Goal: Information Seeking & Learning: Check status

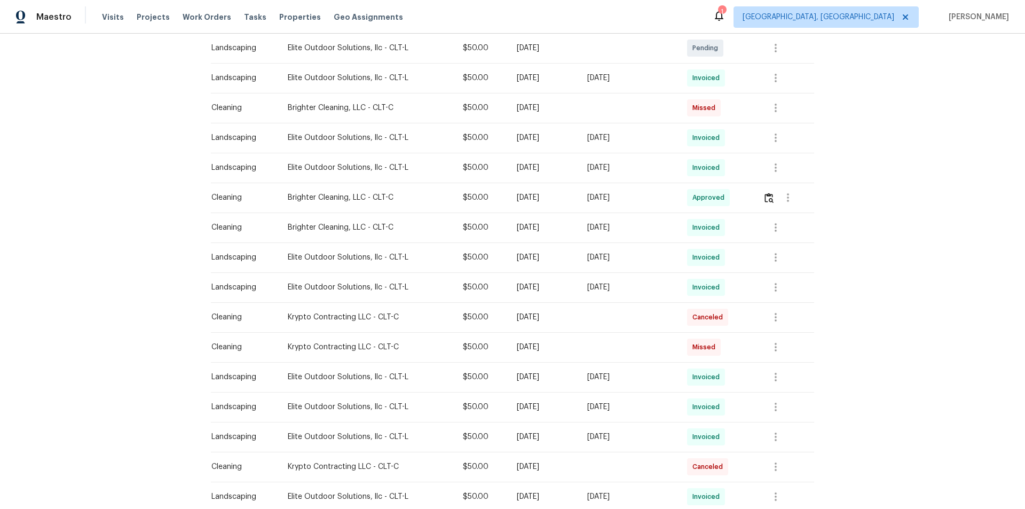
scroll to position [267, 0]
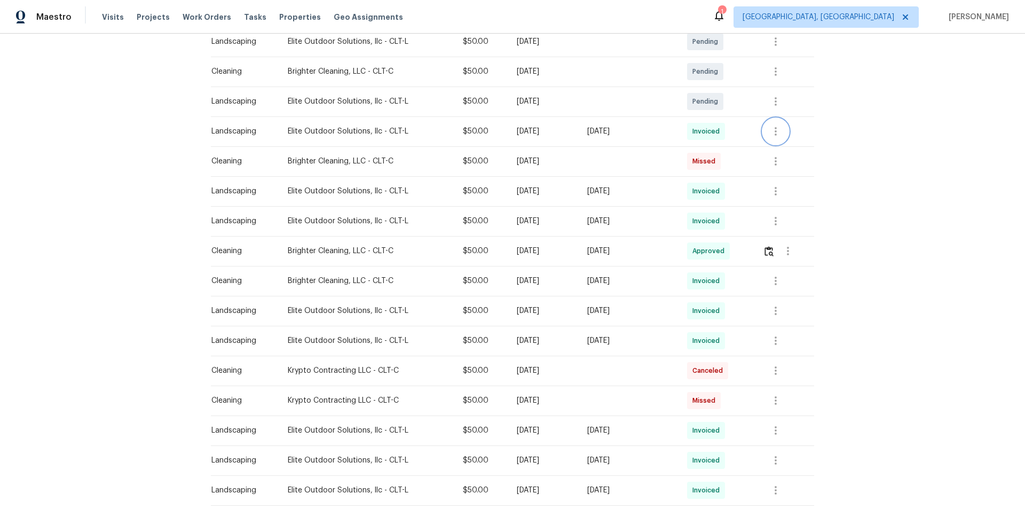
click at [776, 136] on icon "button" at bounding box center [776, 131] width 13 height 13
click at [787, 158] on ul "Message vendor View details Edit schedule" at bounding box center [800, 149] width 75 height 61
click at [787, 152] on li "View details" at bounding box center [800, 149] width 75 height 18
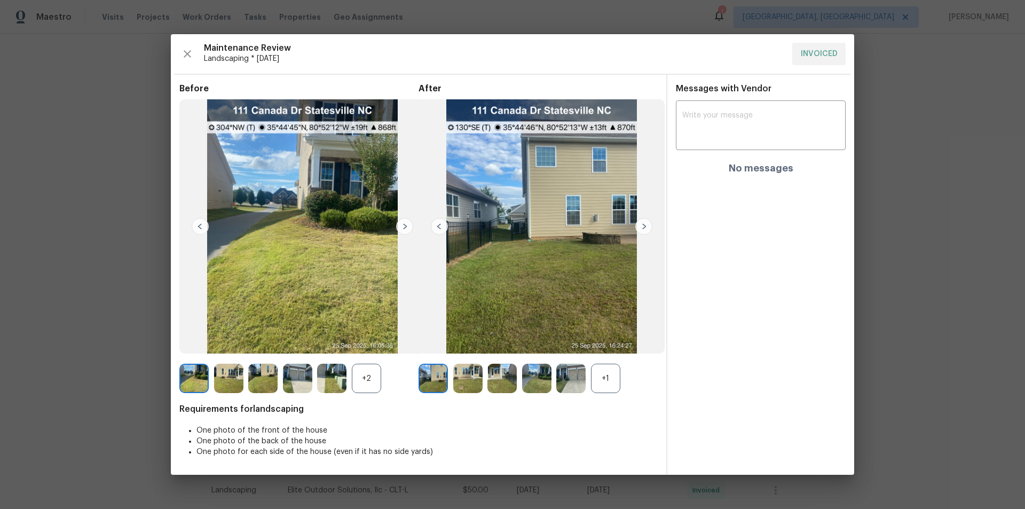
drag, startPoint x: 606, startPoint y: 384, endPoint x: 614, endPoint y: 396, distance: 14.2
click at [606, 383] on div "+1" at bounding box center [605, 378] width 29 height 29
click at [366, 376] on div "+2" at bounding box center [366, 378] width 29 height 29
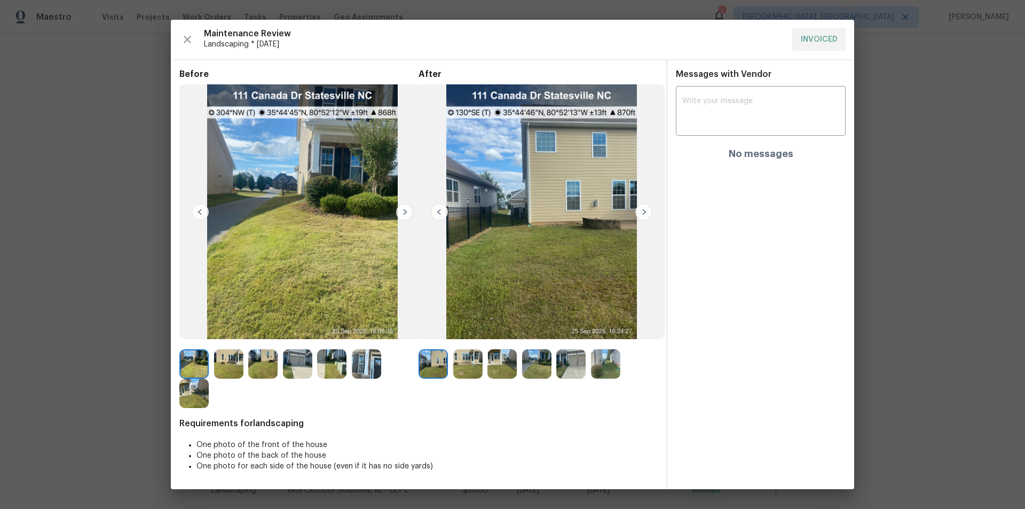
click at [476, 371] on img at bounding box center [467, 363] width 29 height 29
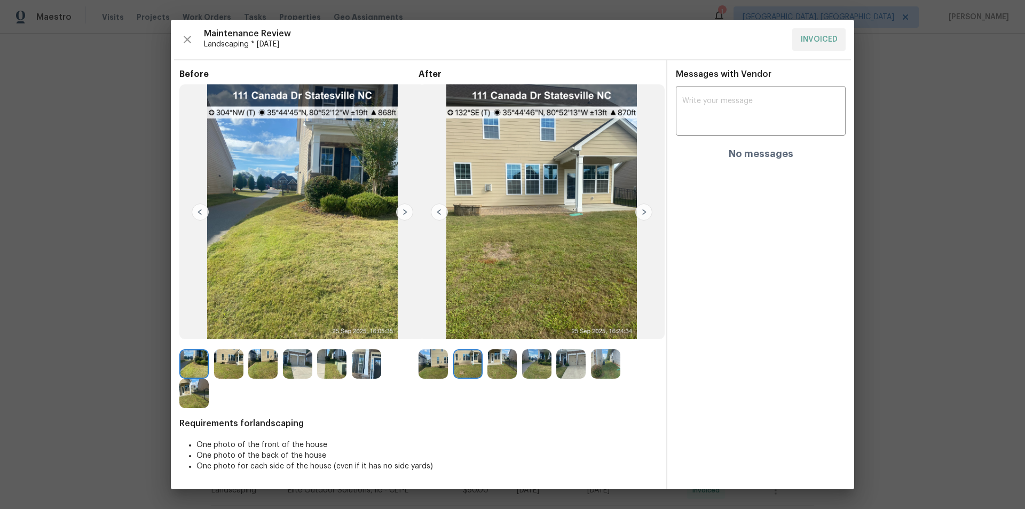
click at [506, 363] on img at bounding box center [502, 363] width 29 height 29
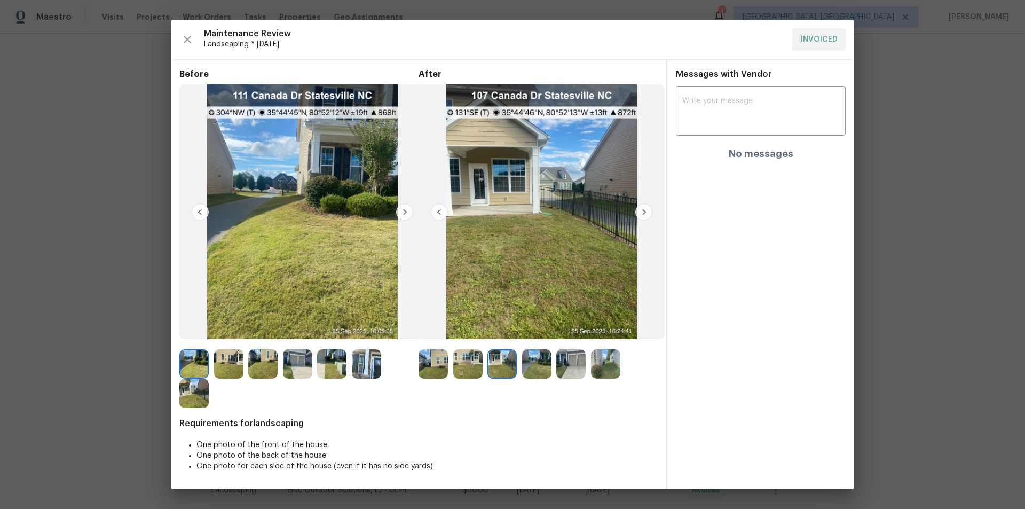
click at [546, 355] on img at bounding box center [536, 363] width 29 height 29
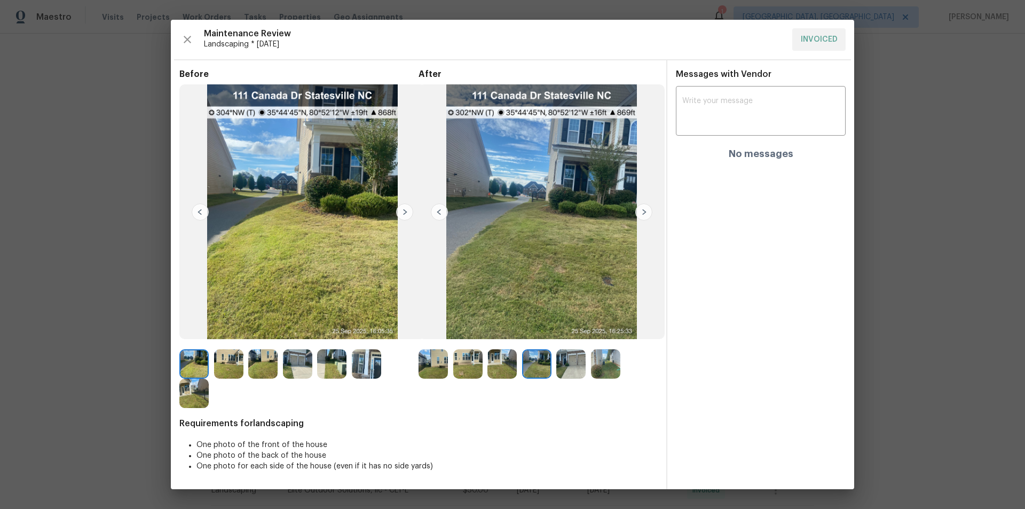
click at [579, 360] on img at bounding box center [570, 363] width 29 height 29
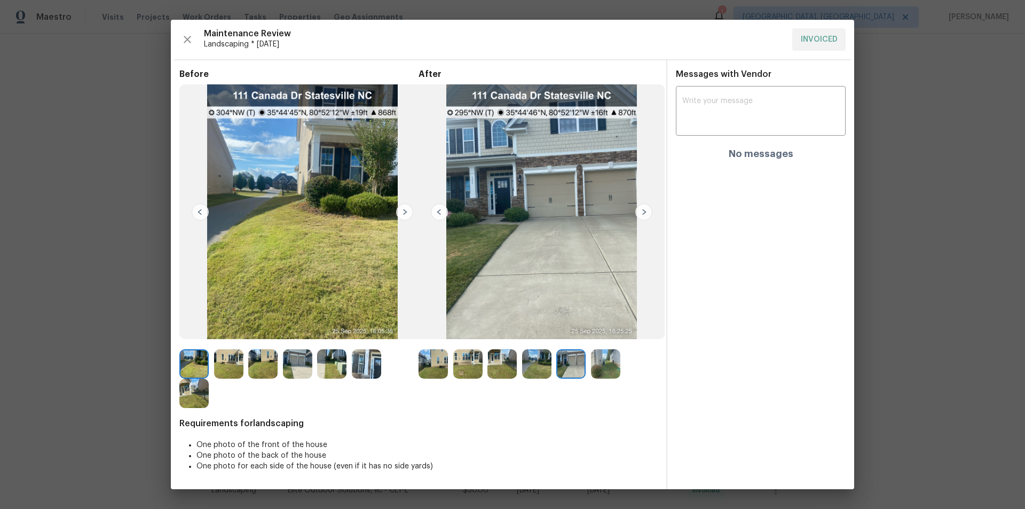
click at [601, 363] on img at bounding box center [605, 363] width 29 height 29
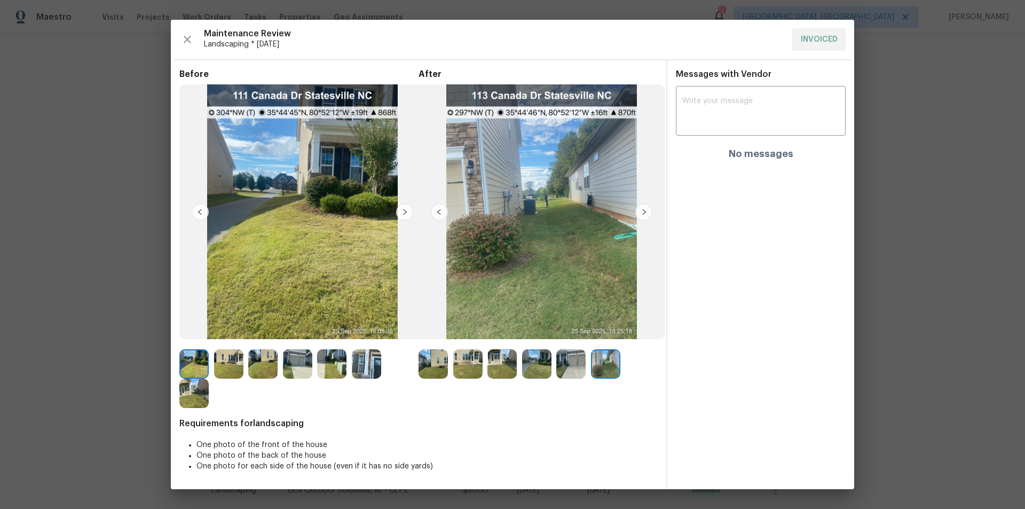
click at [402, 209] on img at bounding box center [404, 211] width 17 height 17
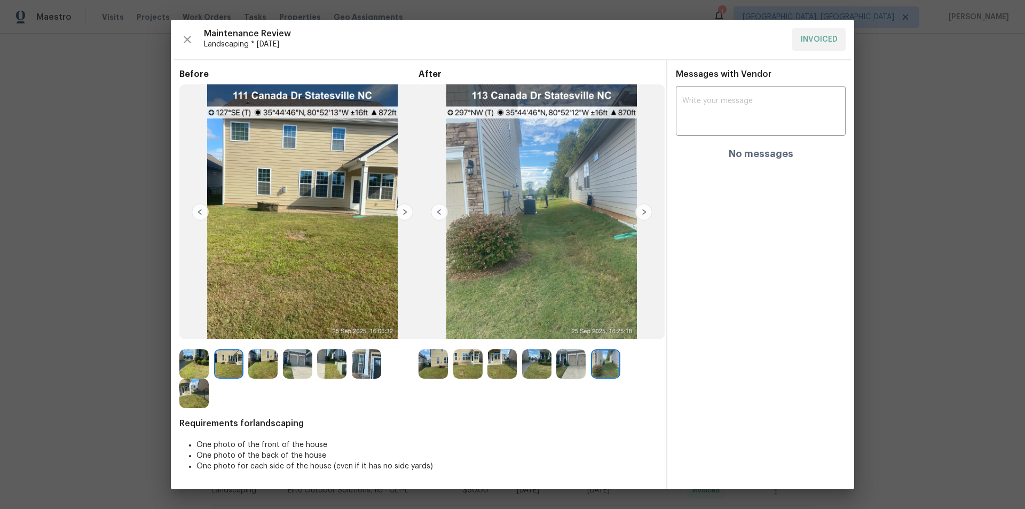
click at [402, 209] on img at bounding box center [404, 211] width 17 height 17
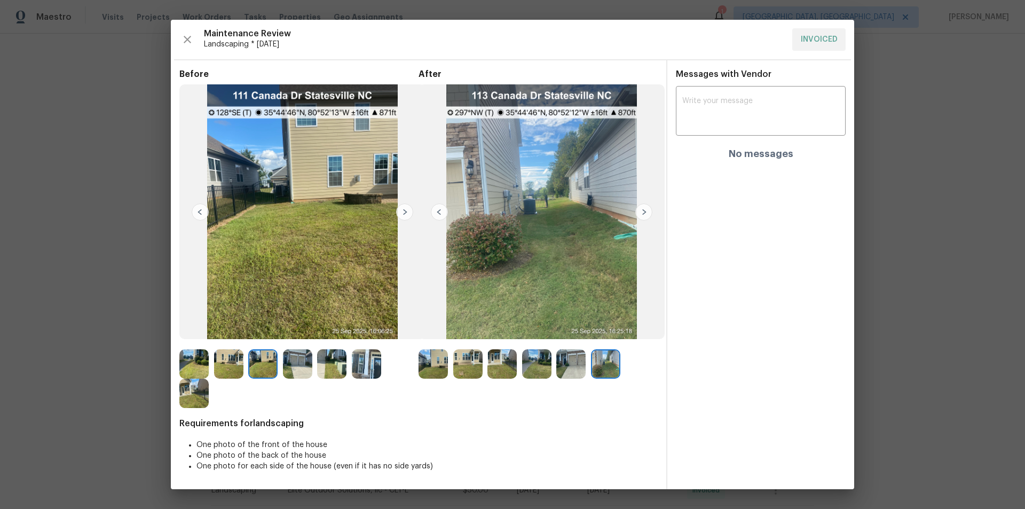
click at [402, 209] on img at bounding box center [404, 211] width 17 height 17
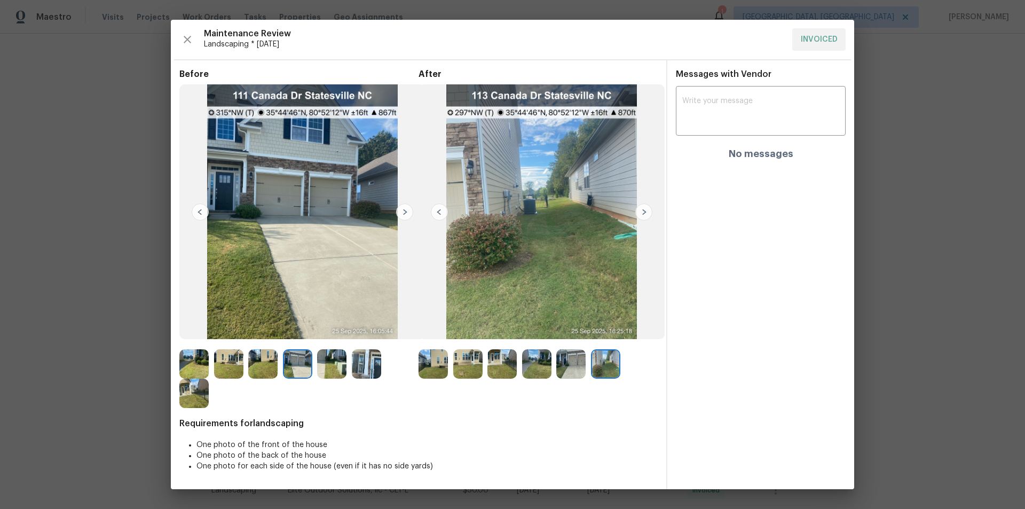
click at [402, 209] on img at bounding box center [404, 211] width 17 height 17
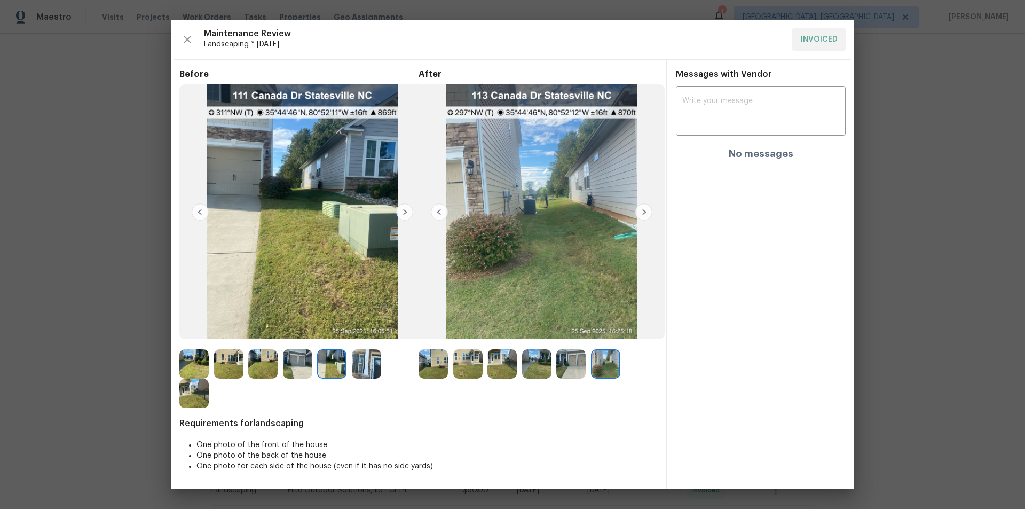
click at [402, 213] on img at bounding box center [404, 211] width 17 height 17
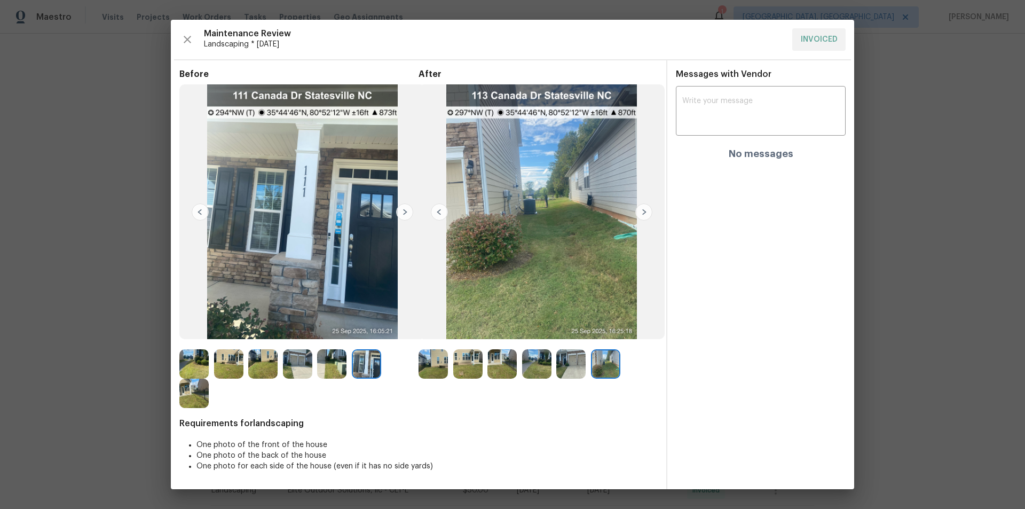
click at [401, 213] on img at bounding box center [404, 211] width 17 height 17
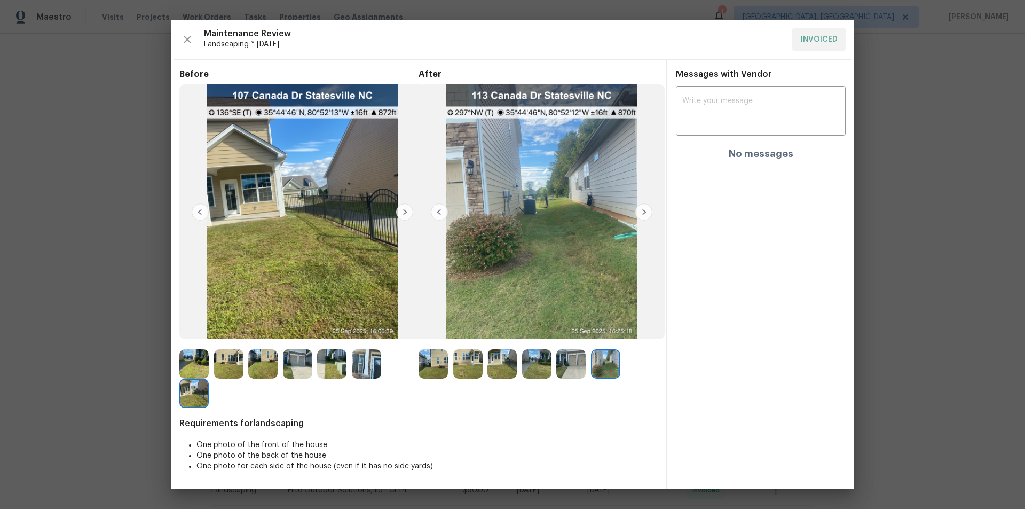
click at [401, 214] on img at bounding box center [404, 211] width 17 height 17
click at [449, 358] on div at bounding box center [436, 363] width 35 height 29
click at [434, 364] on img at bounding box center [433, 363] width 29 height 29
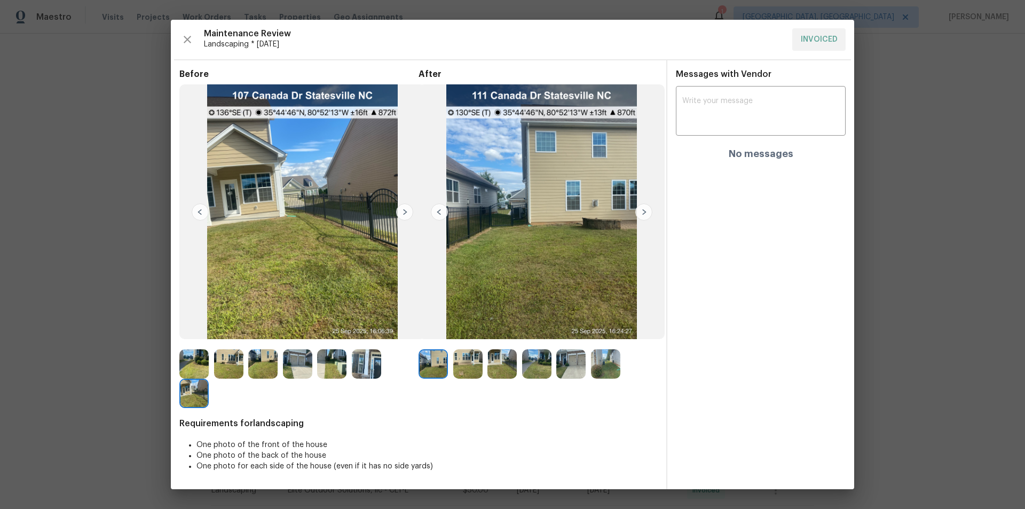
click at [646, 213] on img at bounding box center [643, 211] width 17 height 17
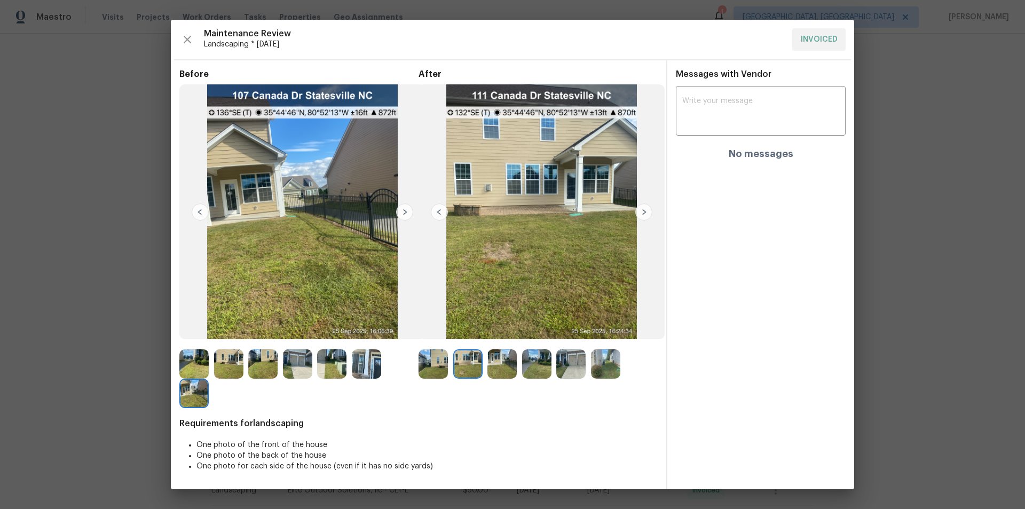
click at [646, 213] on img at bounding box center [643, 211] width 17 height 17
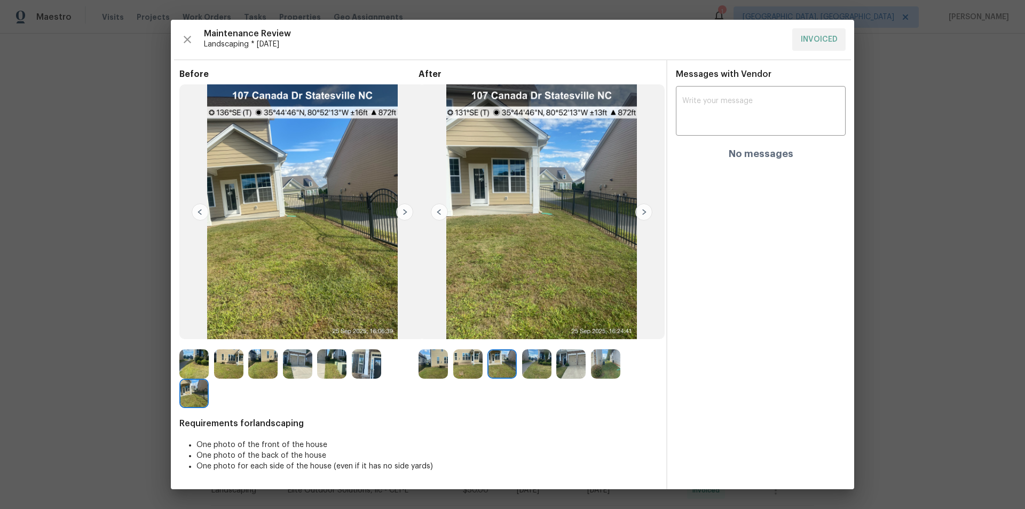
click at [425, 364] on img at bounding box center [433, 363] width 29 height 29
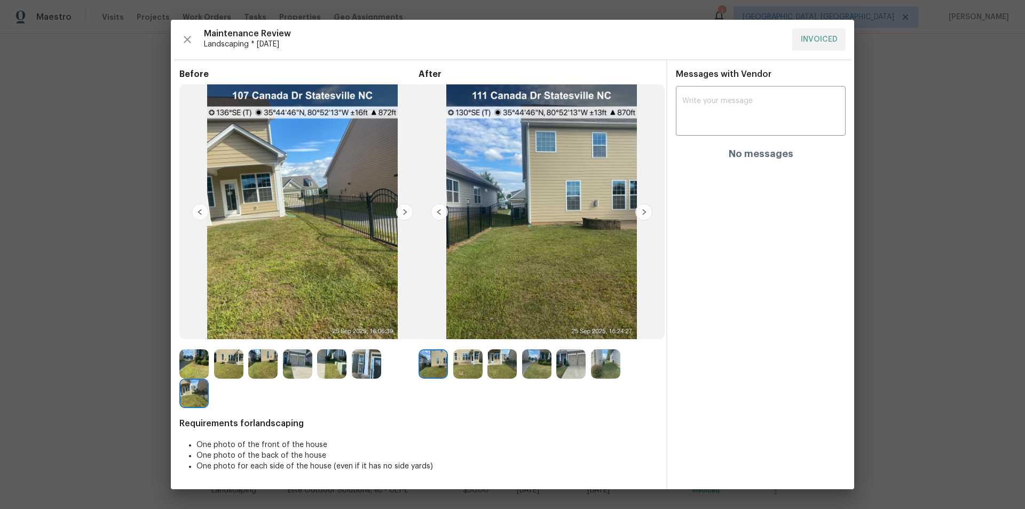
click at [642, 213] on img at bounding box center [643, 211] width 17 height 17
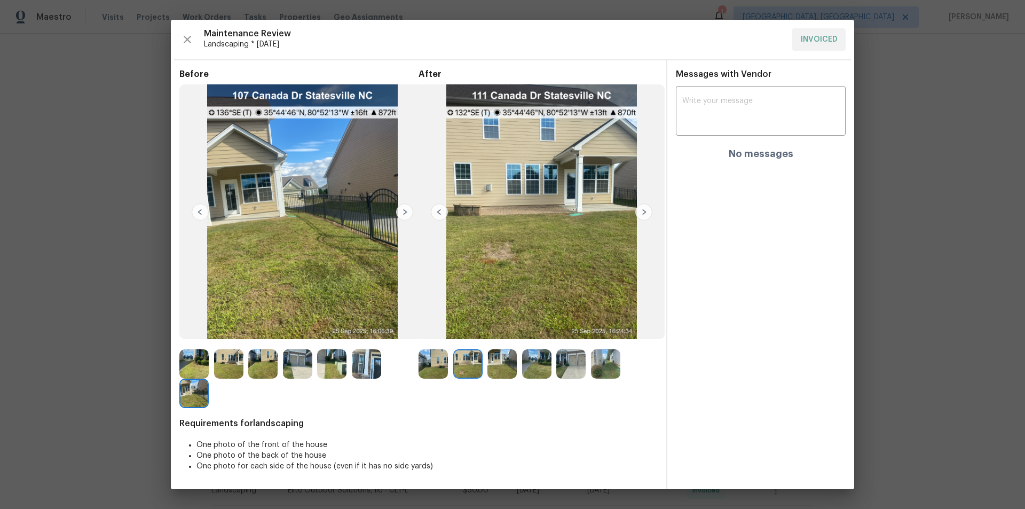
click at [641, 213] on img at bounding box center [643, 211] width 17 height 17
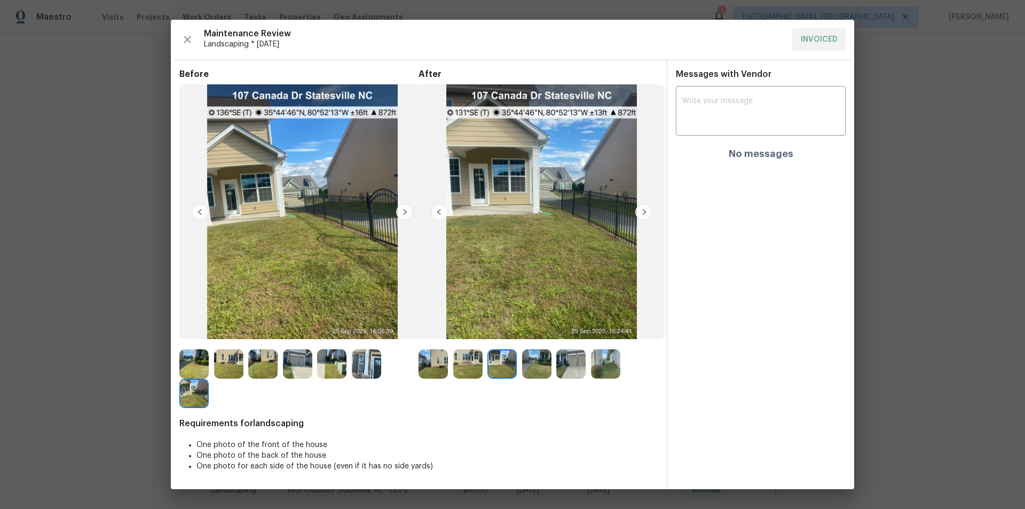
click at [641, 213] on img at bounding box center [643, 211] width 17 height 17
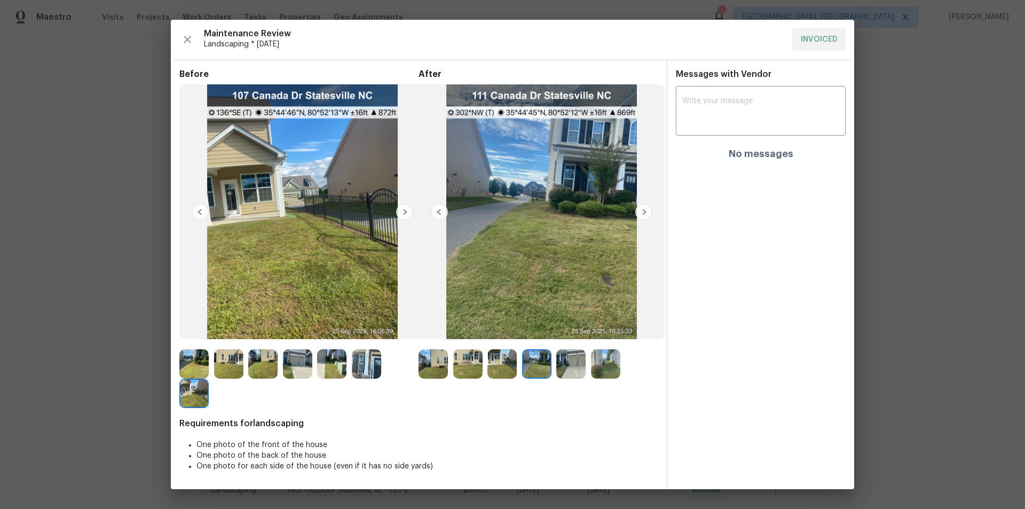
click at [641, 213] on img at bounding box center [643, 211] width 17 height 17
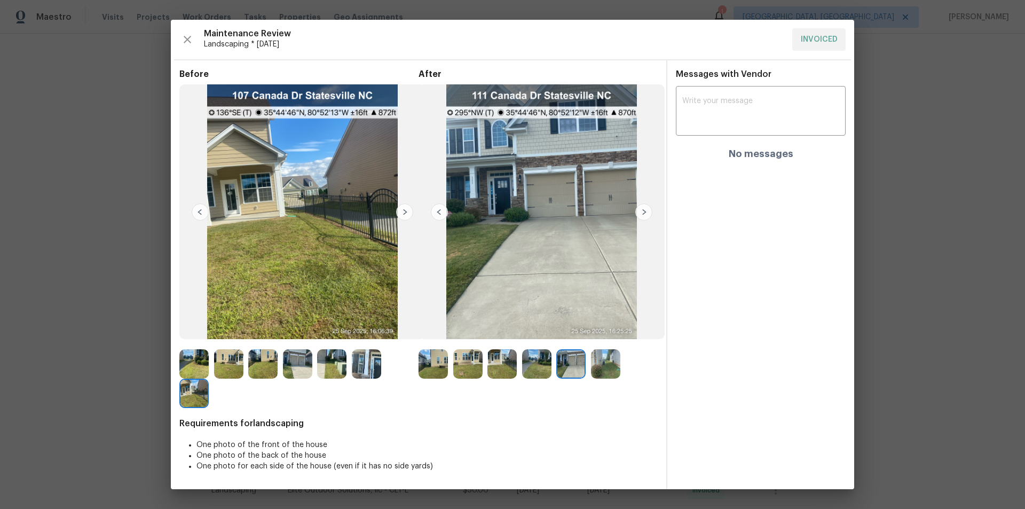
click at [641, 213] on img at bounding box center [643, 211] width 17 height 17
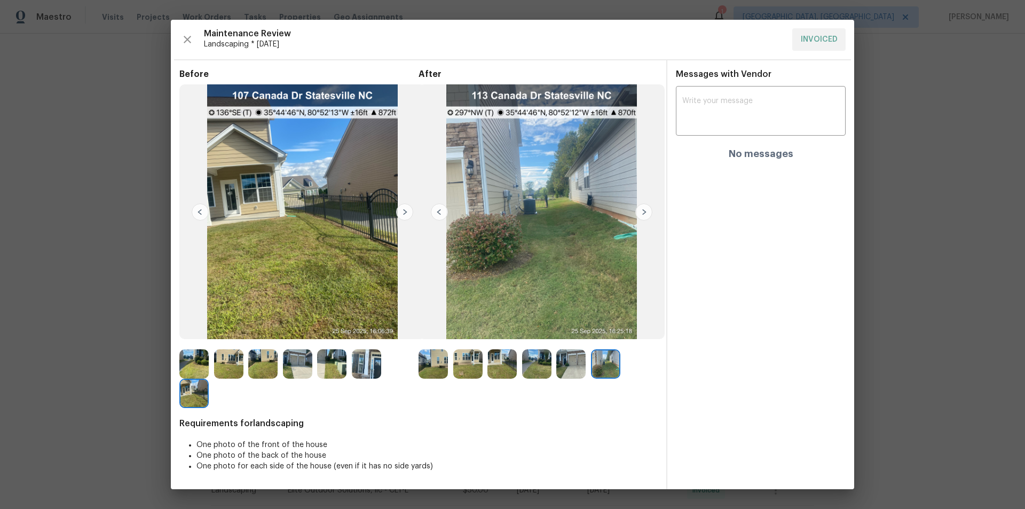
click at [641, 213] on img at bounding box center [643, 211] width 17 height 17
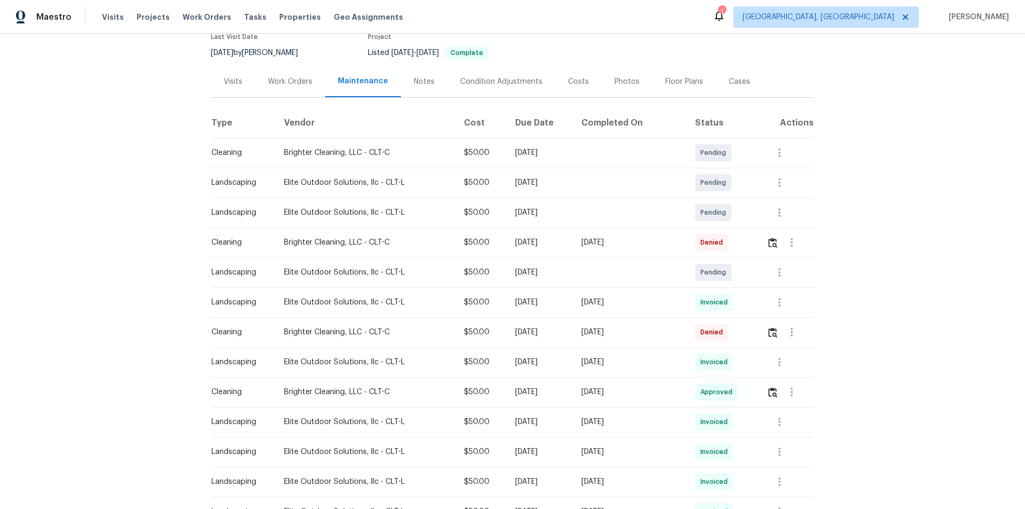
scroll to position [160, 0]
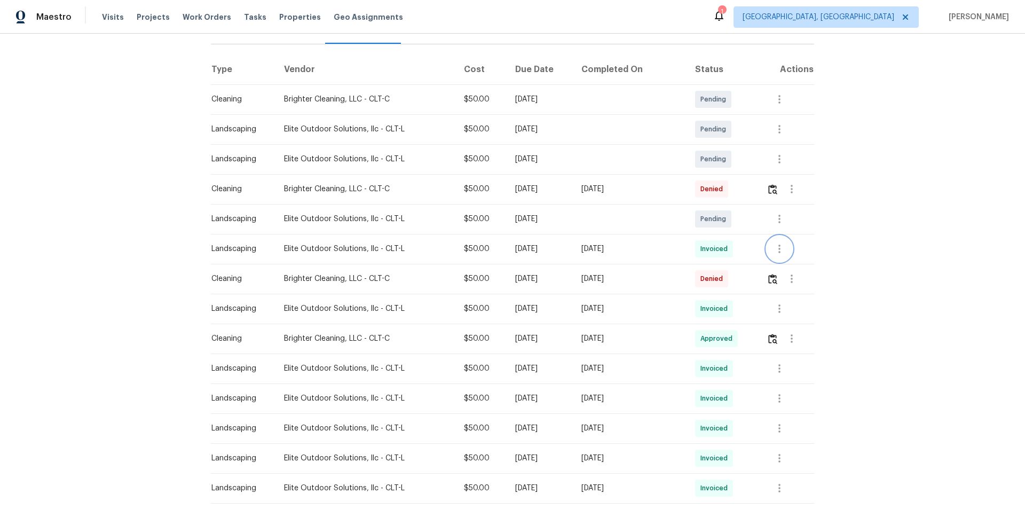
click at [729, 243] on button "button" at bounding box center [780, 249] width 26 height 26
click at [729, 264] on li "View details" at bounding box center [801, 256] width 75 height 18
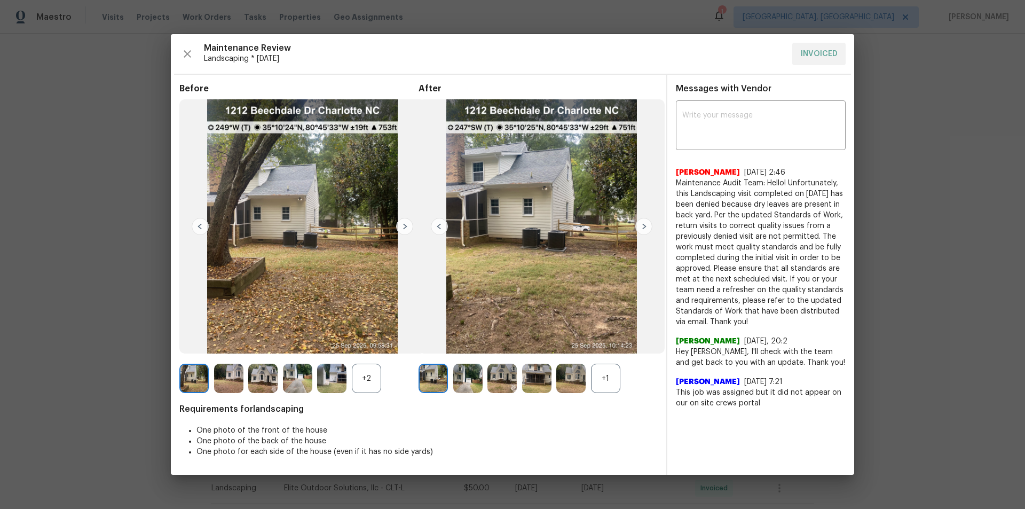
click at [613, 342] on div "+1" at bounding box center [605, 378] width 29 height 29
click at [404, 225] on img at bounding box center [404, 226] width 17 height 17
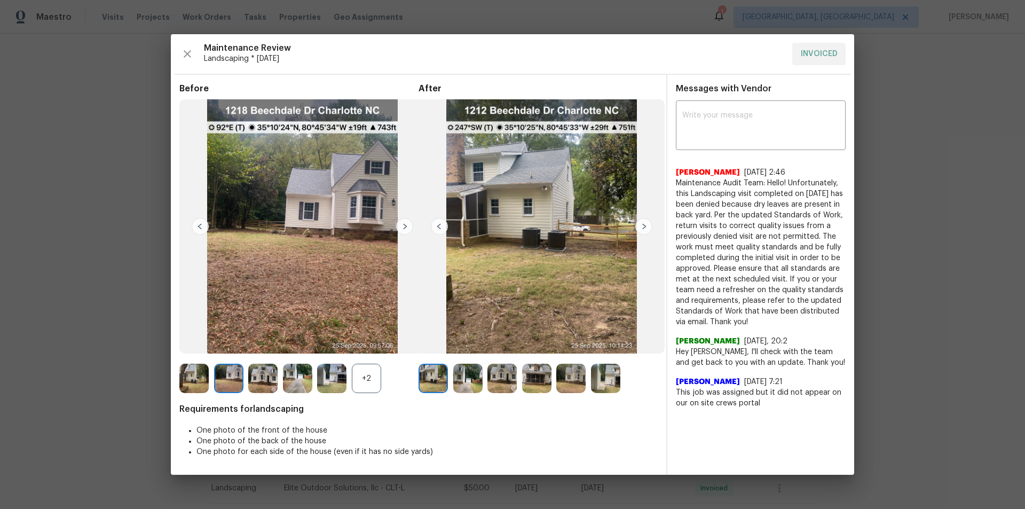
click at [404, 225] on img at bounding box center [404, 226] width 17 height 17
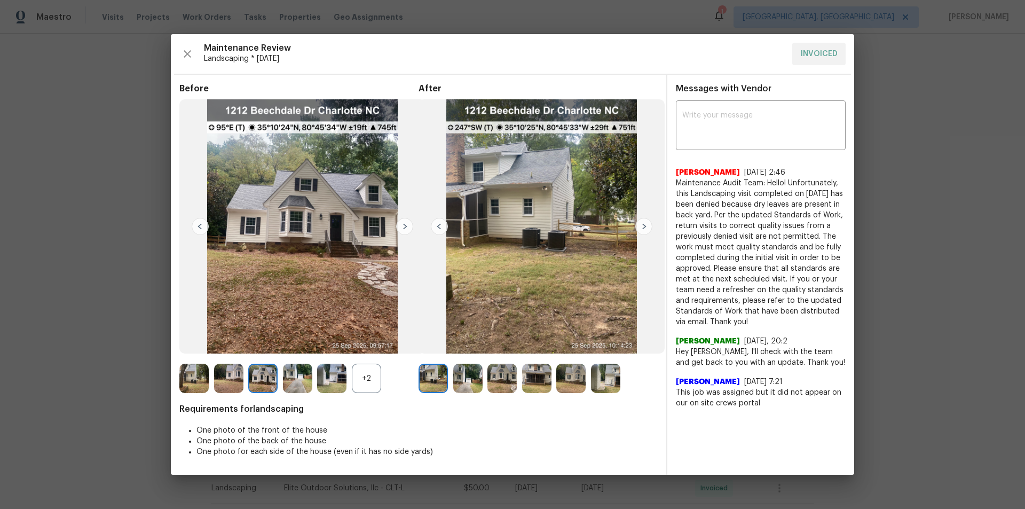
click at [404, 225] on img at bounding box center [404, 226] width 17 height 17
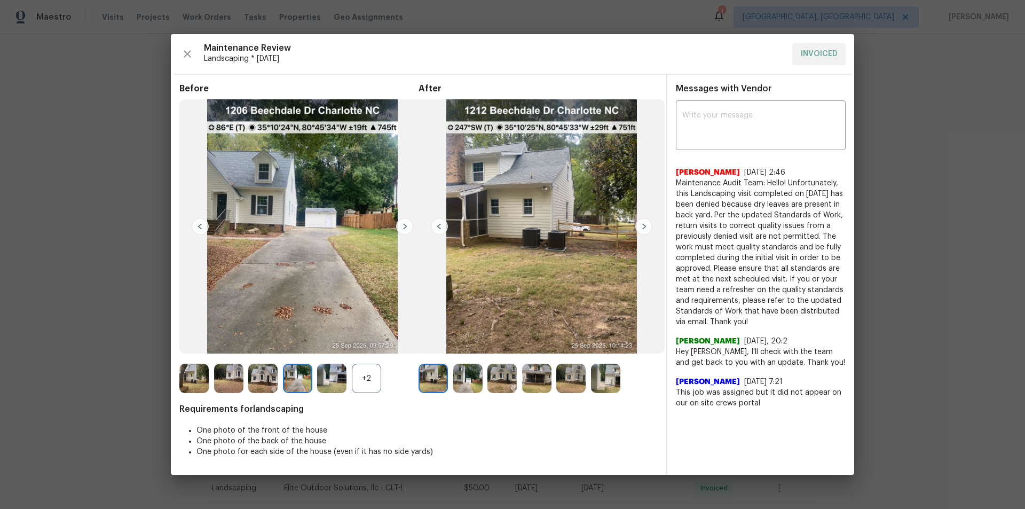
click at [371, 342] on div "+2" at bounding box center [366, 378] width 29 height 29
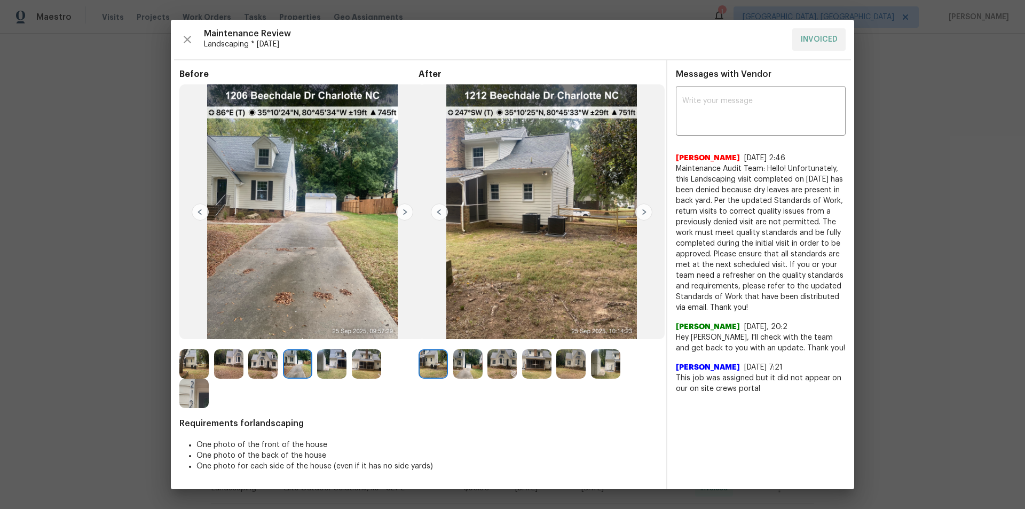
click at [404, 211] on img at bounding box center [404, 211] width 17 height 17
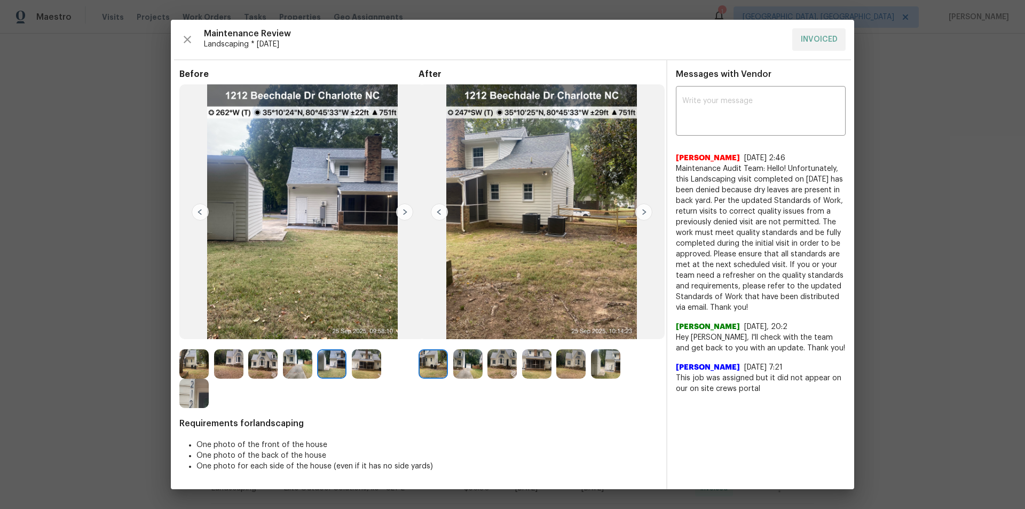
click at [404, 211] on img at bounding box center [404, 211] width 17 height 17
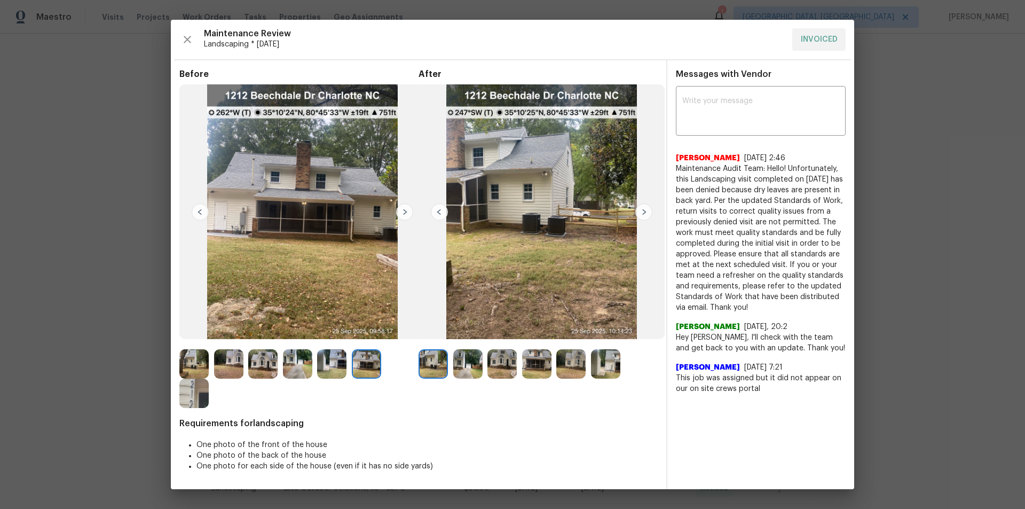
click at [404, 211] on img at bounding box center [404, 211] width 17 height 17
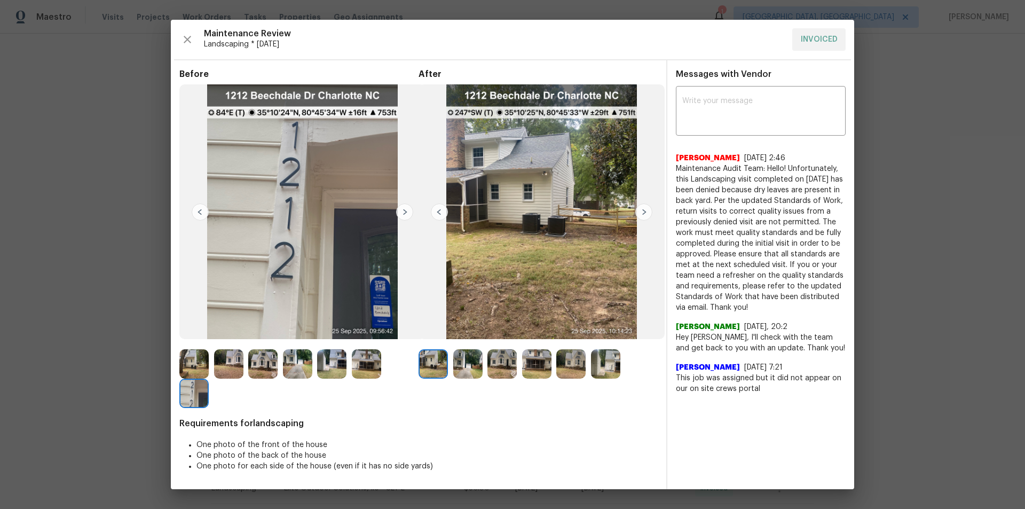
click at [614, 342] on img at bounding box center [605, 363] width 29 height 29
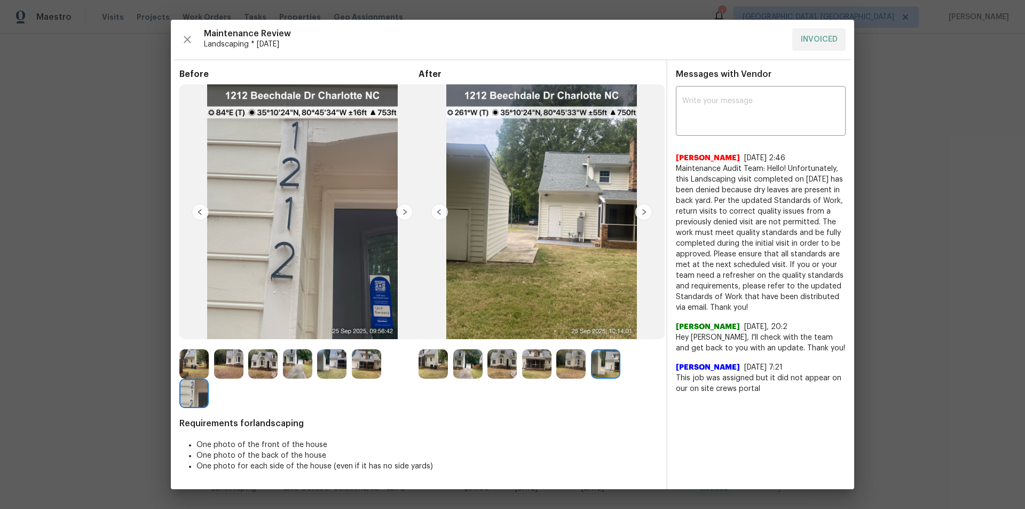
click at [436, 342] on img at bounding box center [433, 363] width 29 height 29
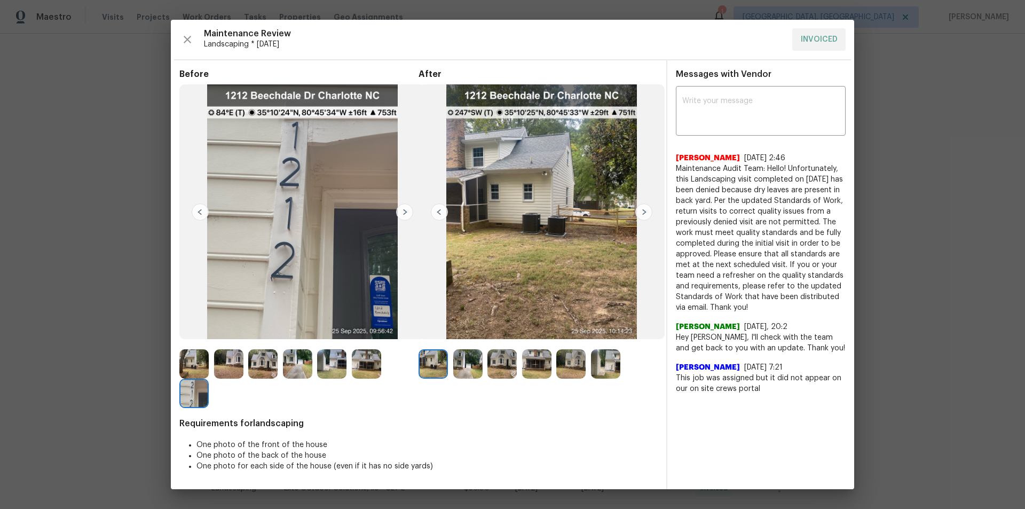
click at [640, 209] on img at bounding box center [643, 211] width 17 height 17
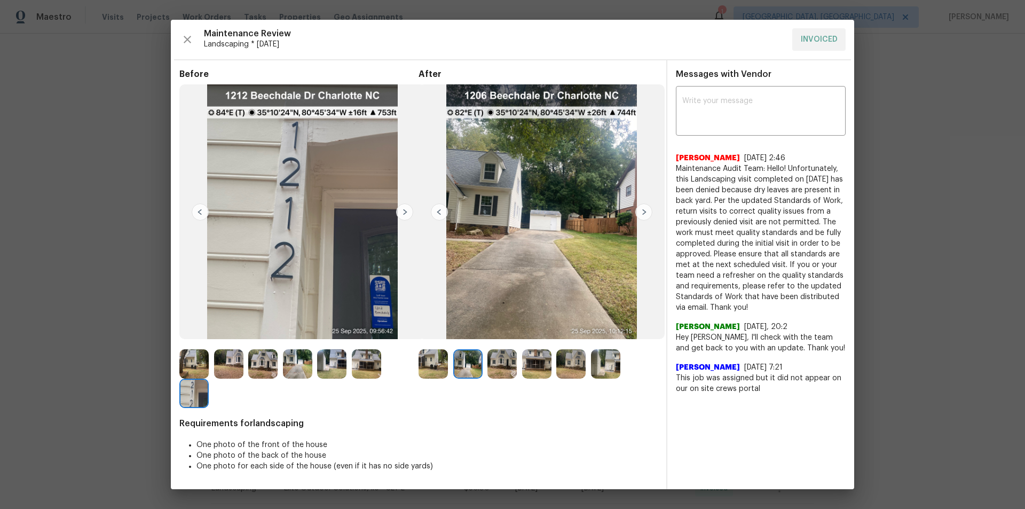
click at [640, 209] on img at bounding box center [643, 211] width 17 height 17
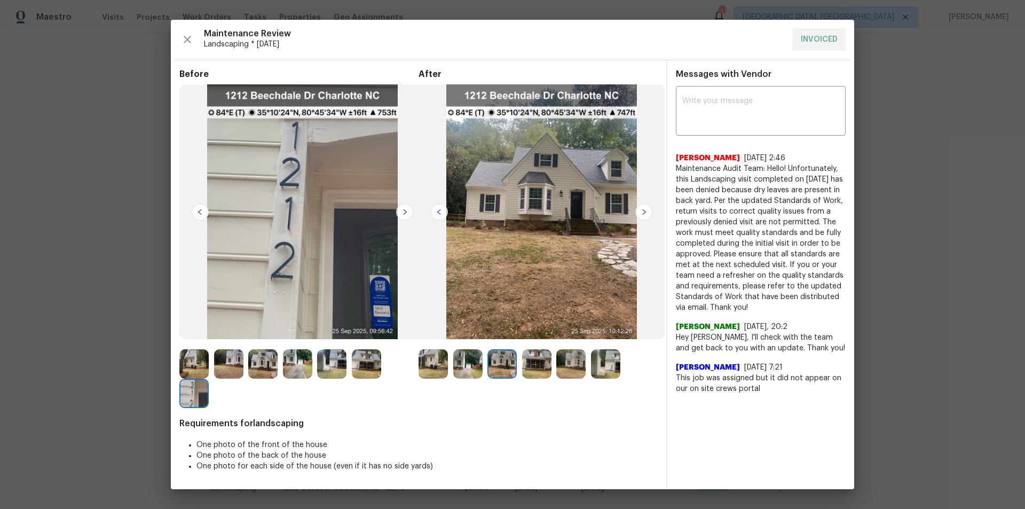
click at [640, 209] on img at bounding box center [643, 211] width 17 height 17
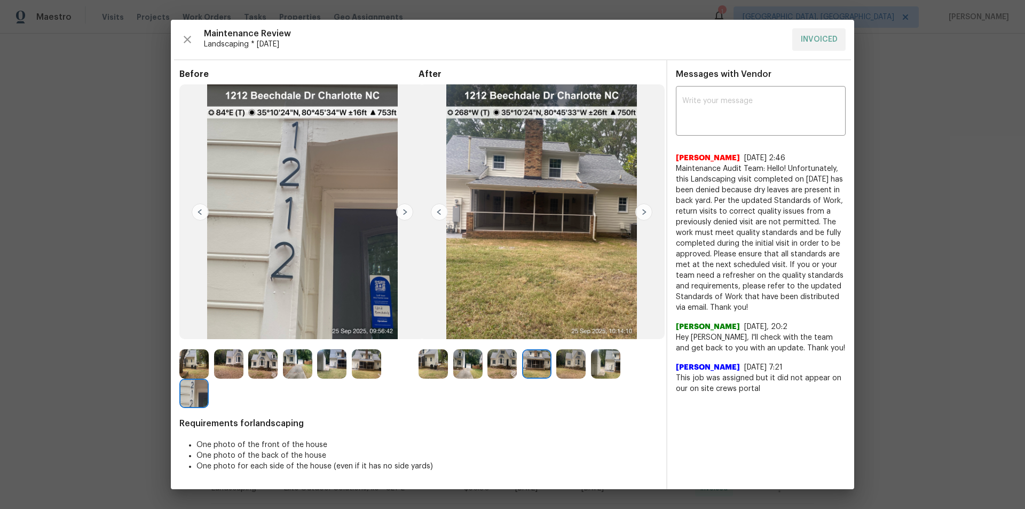
click at [608, 342] on img at bounding box center [605, 363] width 29 height 29
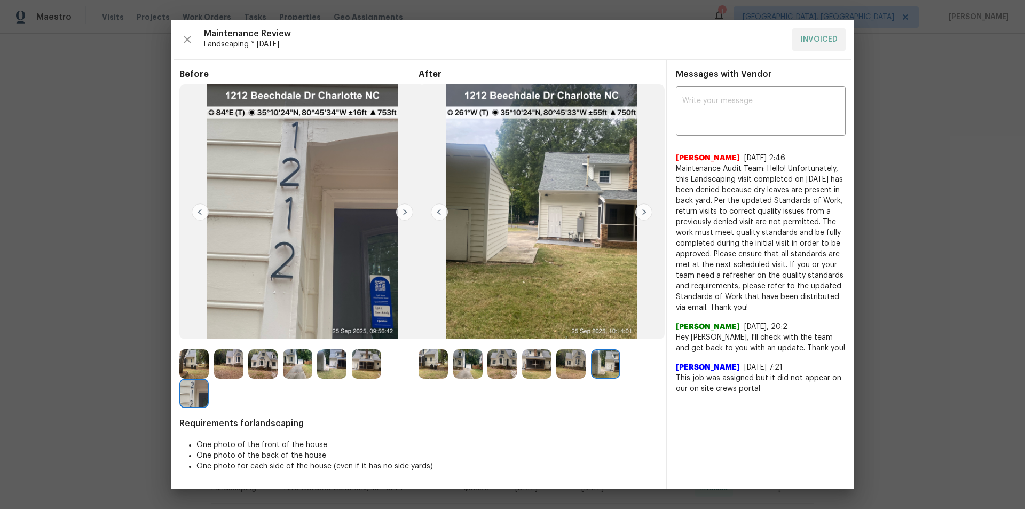
click at [566, 342] on img at bounding box center [570, 363] width 29 height 29
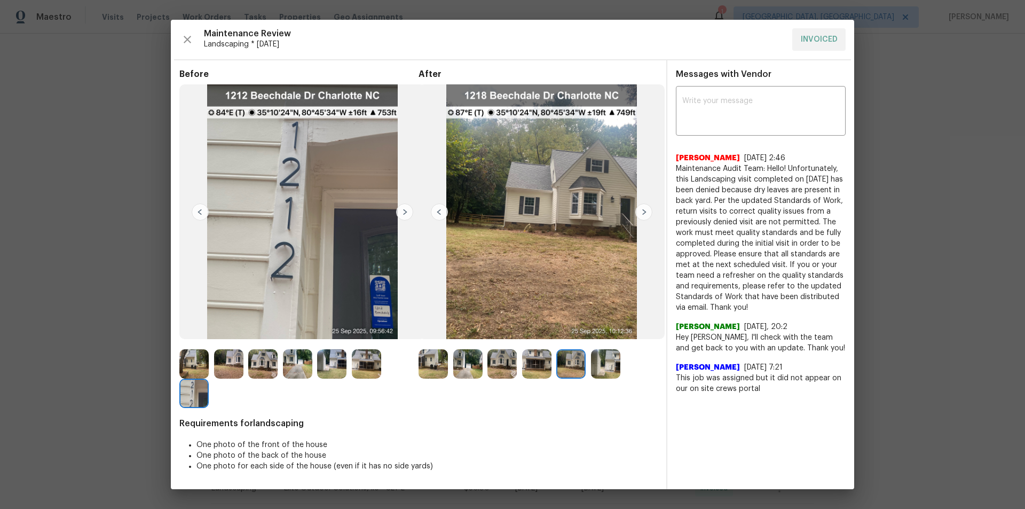
click at [537, 342] on img at bounding box center [536, 363] width 29 height 29
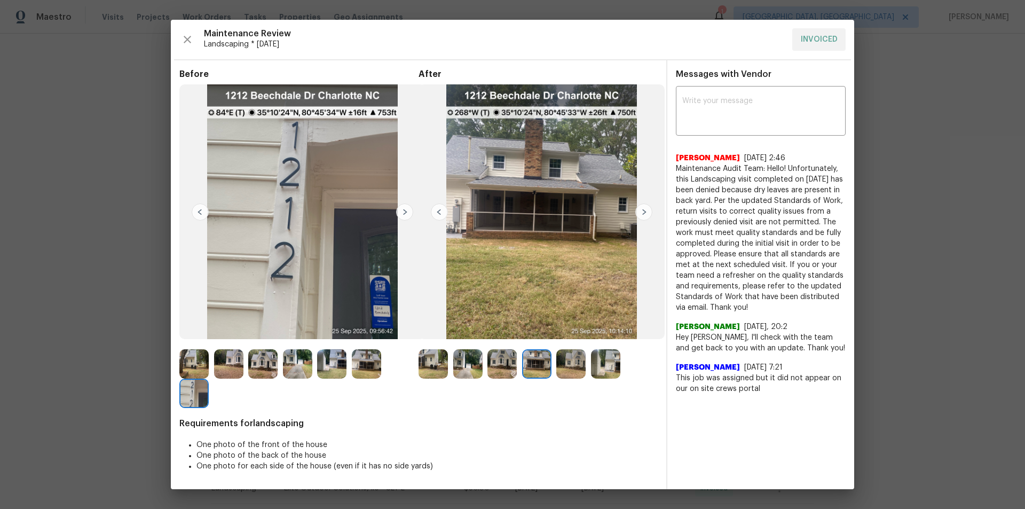
click at [495, 342] on img at bounding box center [502, 363] width 29 height 29
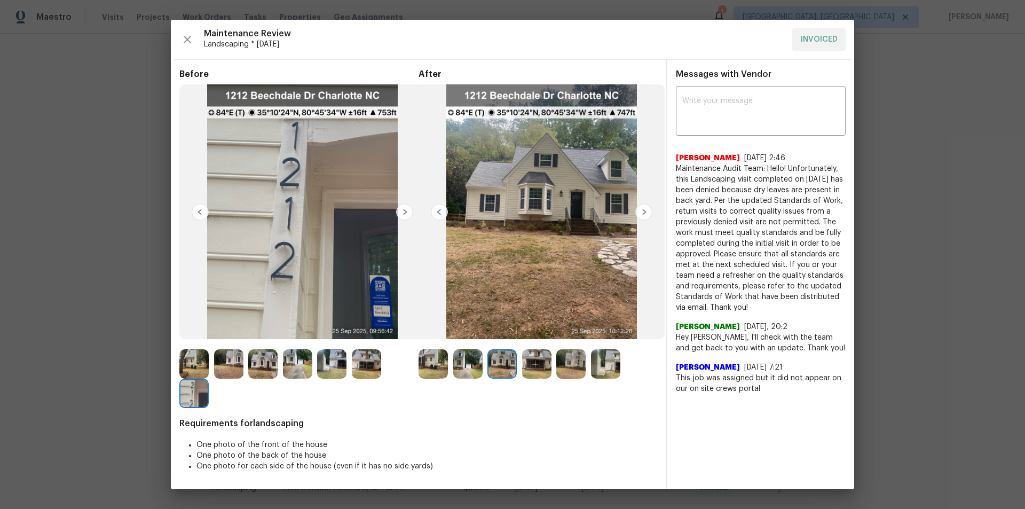
click at [453, 342] on img at bounding box center [467, 363] width 29 height 29
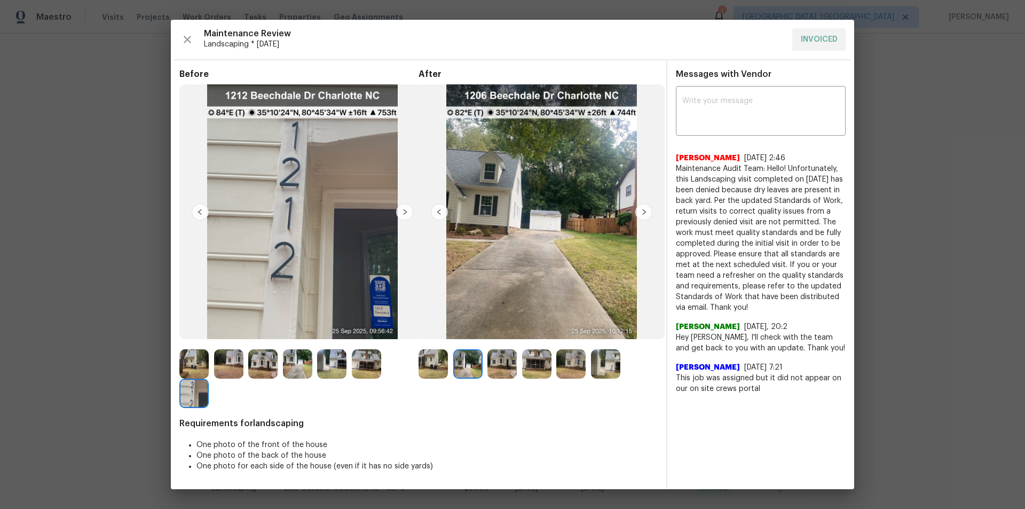
click at [411, 342] on div at bounding box center [298, 378] width 239 height 59
click at [449, 342] on div at bounding box center [436, 363] width 35 height 29
click at [437, 342] on img at bounding box center [433, 363] width 29 height 29
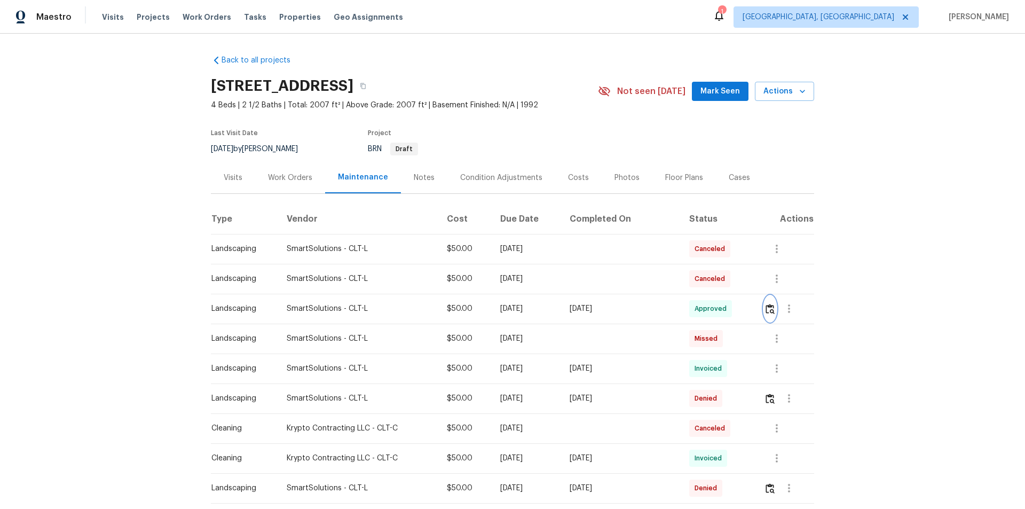
click at [729, 312] on img "button" at bounding box center [770, 309] width 9 height 10
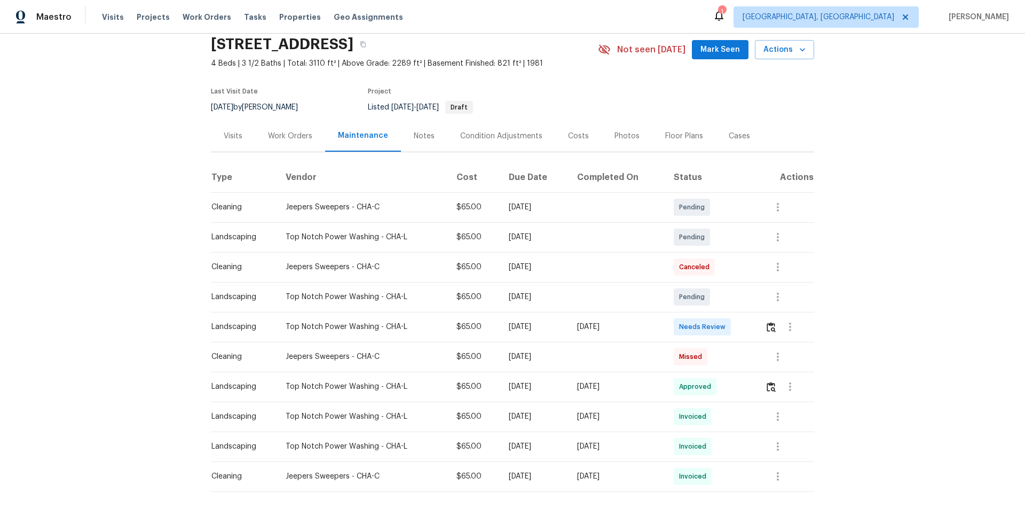
scroll to position [97, 0]
